Goal: Transaction & Acquisition: Purchase product/service

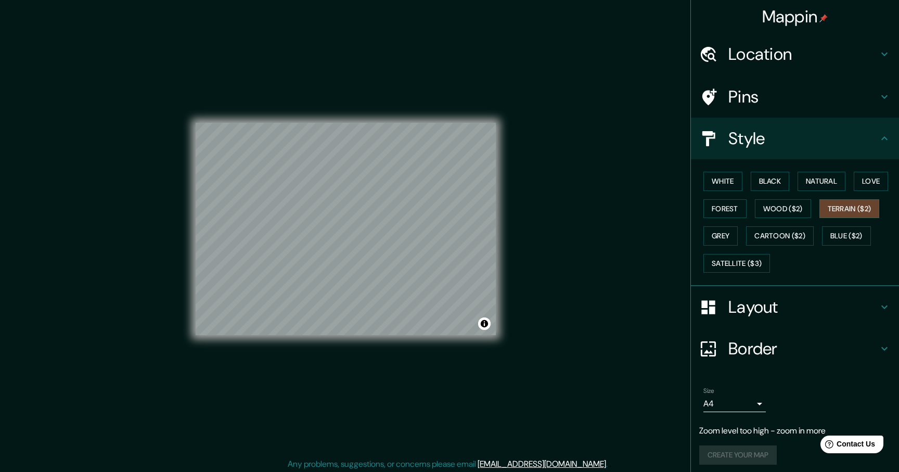
click at [746, 460] on div "Create your map" at bounding box center [796, 455] width 192 height 19
click at [741, 399] on body "Mappin Location [GEOGRAPHIC_DATA], Francja Pins Style White Black Natural Love …" at bounding box center [449, 236] width 899 height 472
click at [732, 428] on li "A3" at bounding box center [735, 431] width 62 height 19
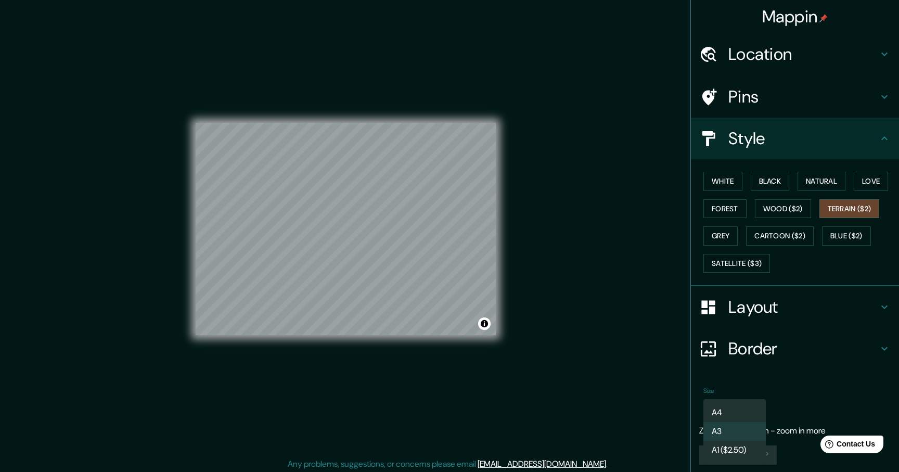
click at [728, 399] on body "Mappin Location [GEOGRAPHIC_DATA], Francja Pins Style White Black Natural Love …" at bounding box center [449, 236] width 899 height 472
click at [732, 402] on ul "A4 A3 A1 ($2.50)" at bounding box center [735, 431] width 62 height 65
click at [732, 411] on li "A4" at bounding box center [735, 412] width 62 height 19
click at [732, 410] on body "Mappin Location [GEOGRAPHIC_DATA], Francja Pins Style White Black Natural Love …" at bounding box center [449, 236] width 899 height 472
click at [732, 426] on li "A3" at bounding box center [735, 431] width 62 height 19
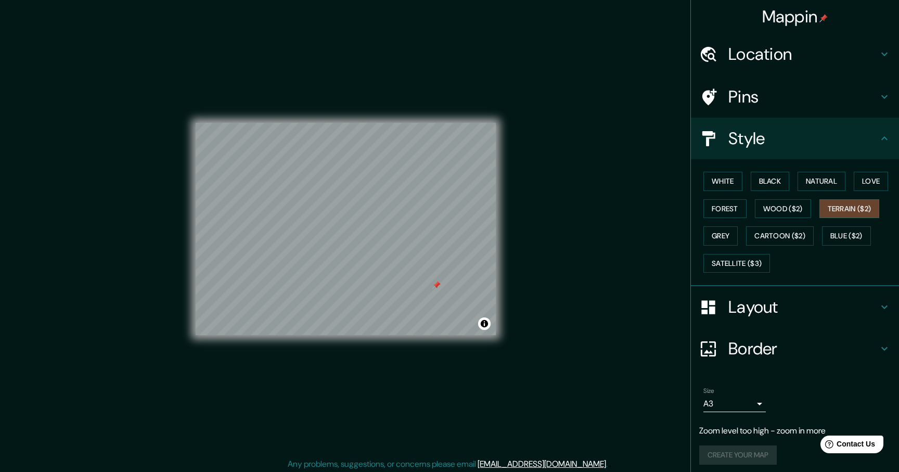
click at [438, 286] on div at bounding box center [437, 285] width 8 height 8
click at [753, 387] on div "Size A3 single" at bounding box center [796, 399] width 192 height 33
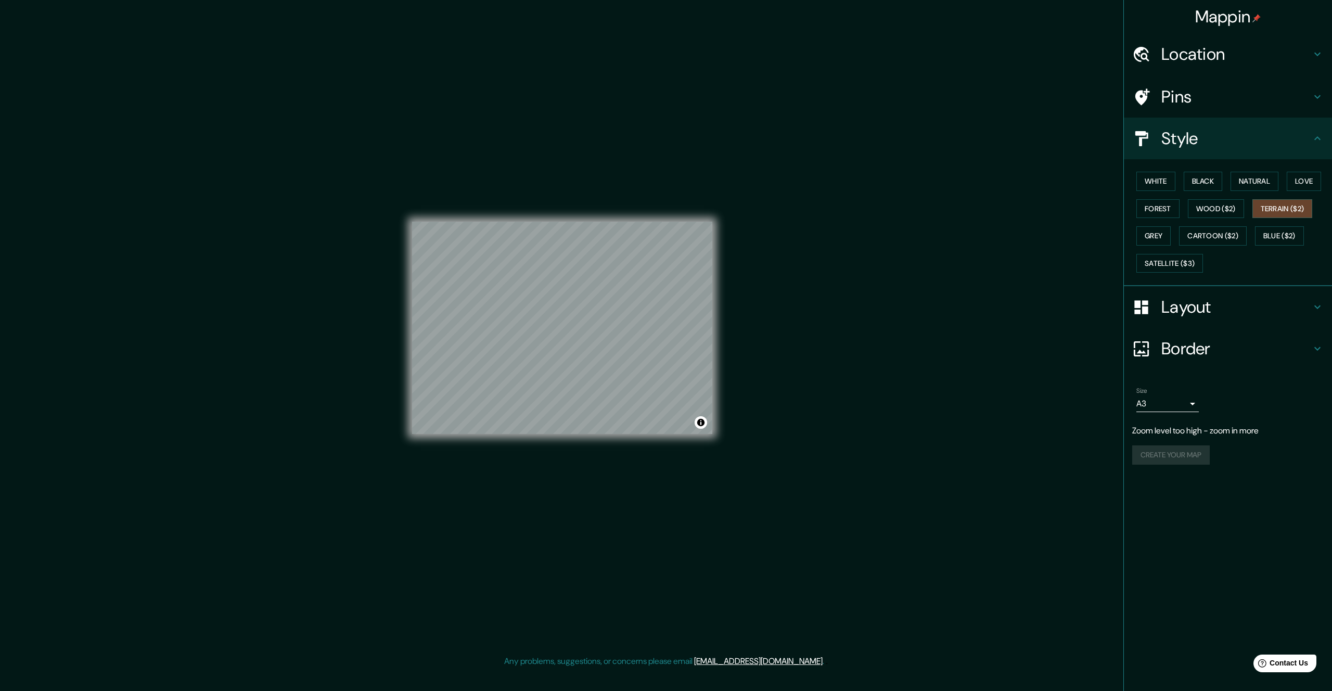
click at [899, 431] on p "Zoom level too high - zoom in more" at bounding box center [1229, 431] width 192 height 12
click at [790, 472] on div "Mappin Location [GEOGRAPHIC_DATA], Francja Pins Style White Black Natural Love …" at bounding box center [666, 336] width 1332 height 672
